Goal: Browse casually: Explore the website without a specific task or goal

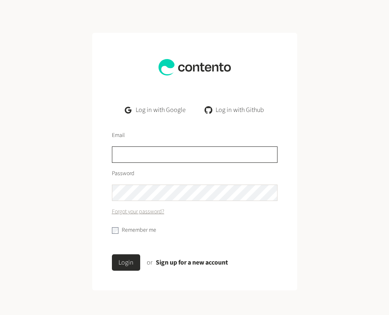
click at [157, 151] on input "text" at bounding box center [194, 154] width 165 height 16
click at [181, 111] on link "Log in with Google" at bounding box center [154, 110] width 73 height 16
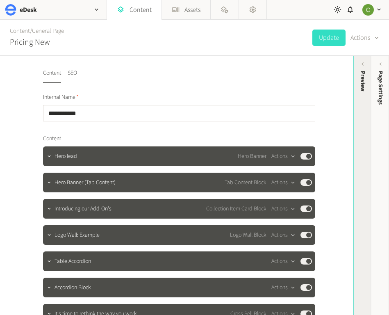
click at [358, 86] on div "Preview" at bounding box center [362, 81] width 9 height 20
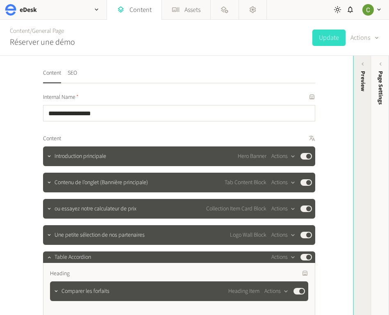
click at [353, 86] on div "Preview" at bounding box center [362, 134] width 18 height 147
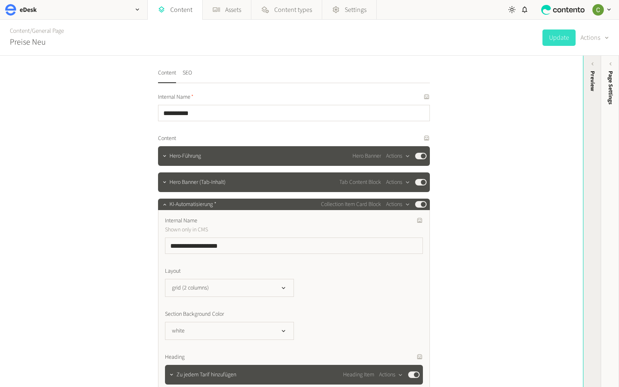
click at [388, 113] on div "Preview" at bounding box center [593, 134] width 18 height 147
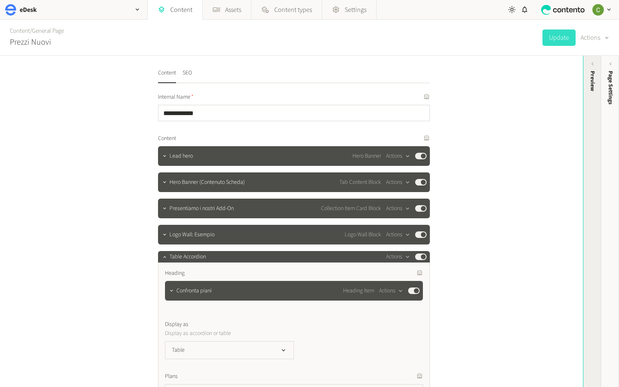
click at [589, 62] on icon at bounding box center [592, 64] width 7 height 7
click at [388, 116] on div "Preview" at bounding box center [593, 134] width 18 height 147
